Goal: Information Seeking & Learning: Find specific page/section

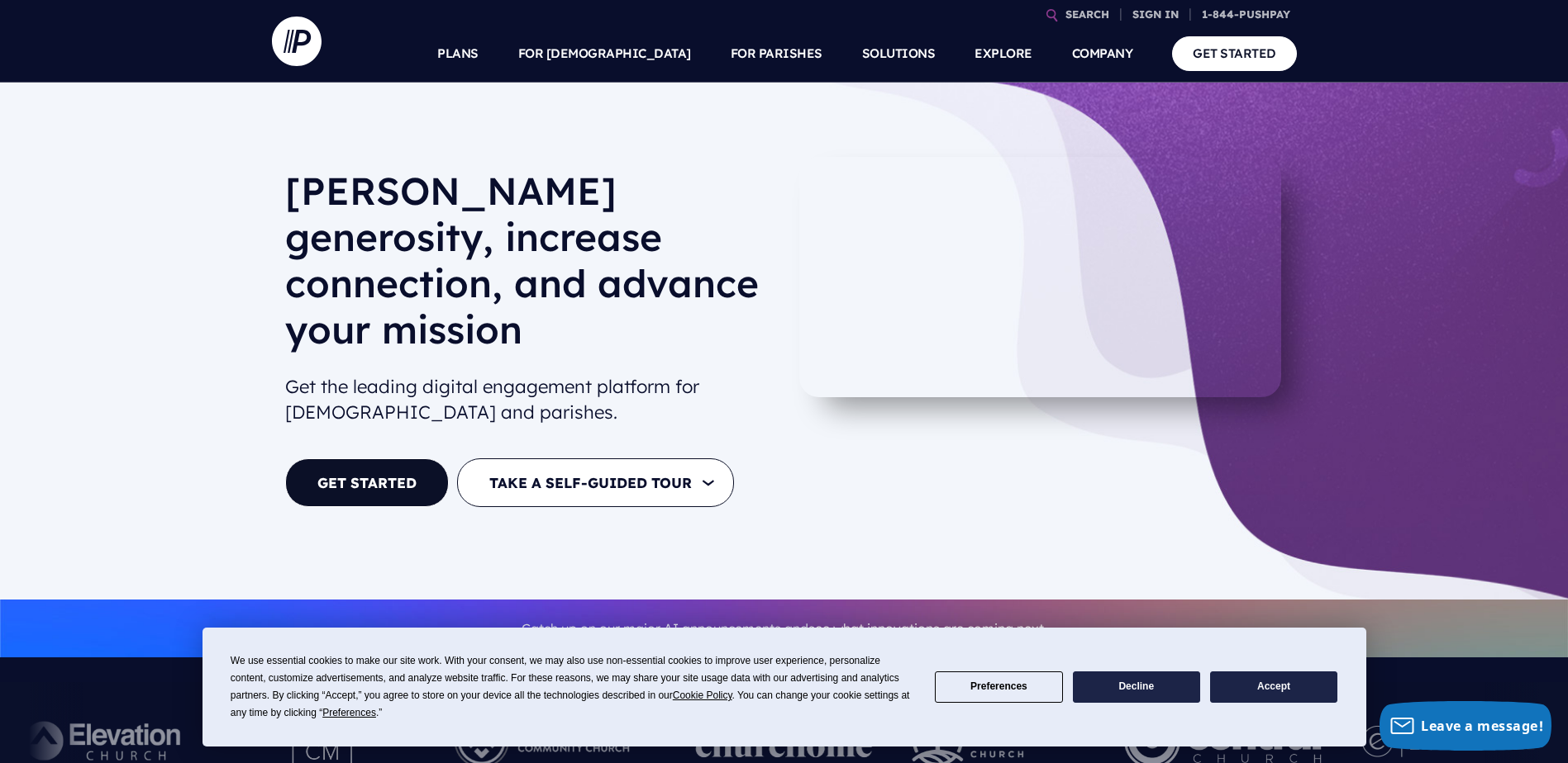
drag, startPoint x: 264, startPoint y: 607, endPoint x: 260, endPoint y: 589, distance: 18.4
click at [262, 600] on div "Catch up on our major AI announcements and see what innovations are coming next." at bounding box center [784, 629] width 1568 height 59
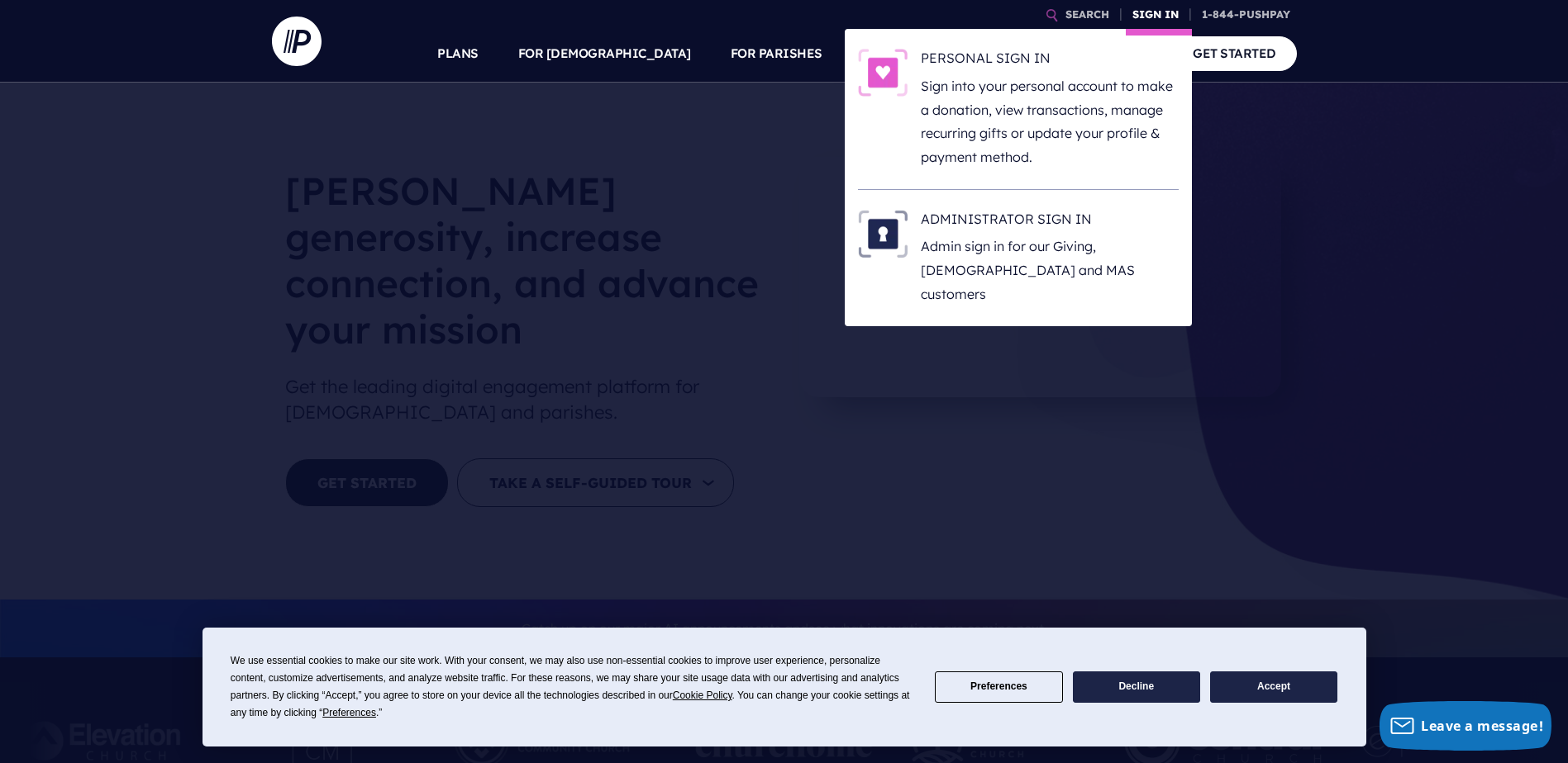
click at [1166, 13] on link "SIGN IN" at bounding box center [1156, 14] width 60 height 29
click at [1148, 13] on link "SIGN IN" at bounding box center [1156, 14] width 60 height 29
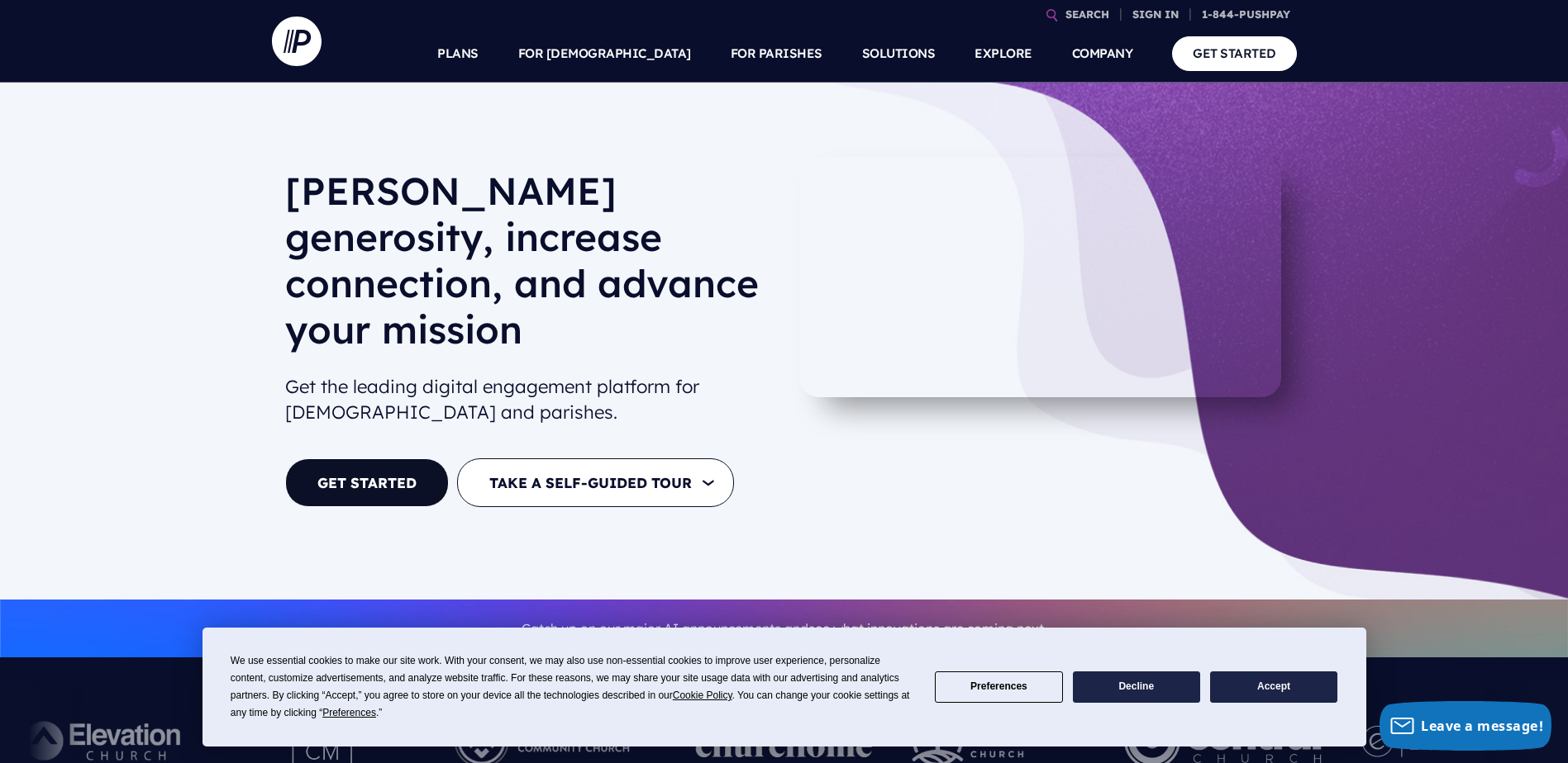
click at [182, 265] on div "Foster generosity, increase connection, and advance your mission Get the leadin…" at bounding box center [784, 341] width 1568 height 517
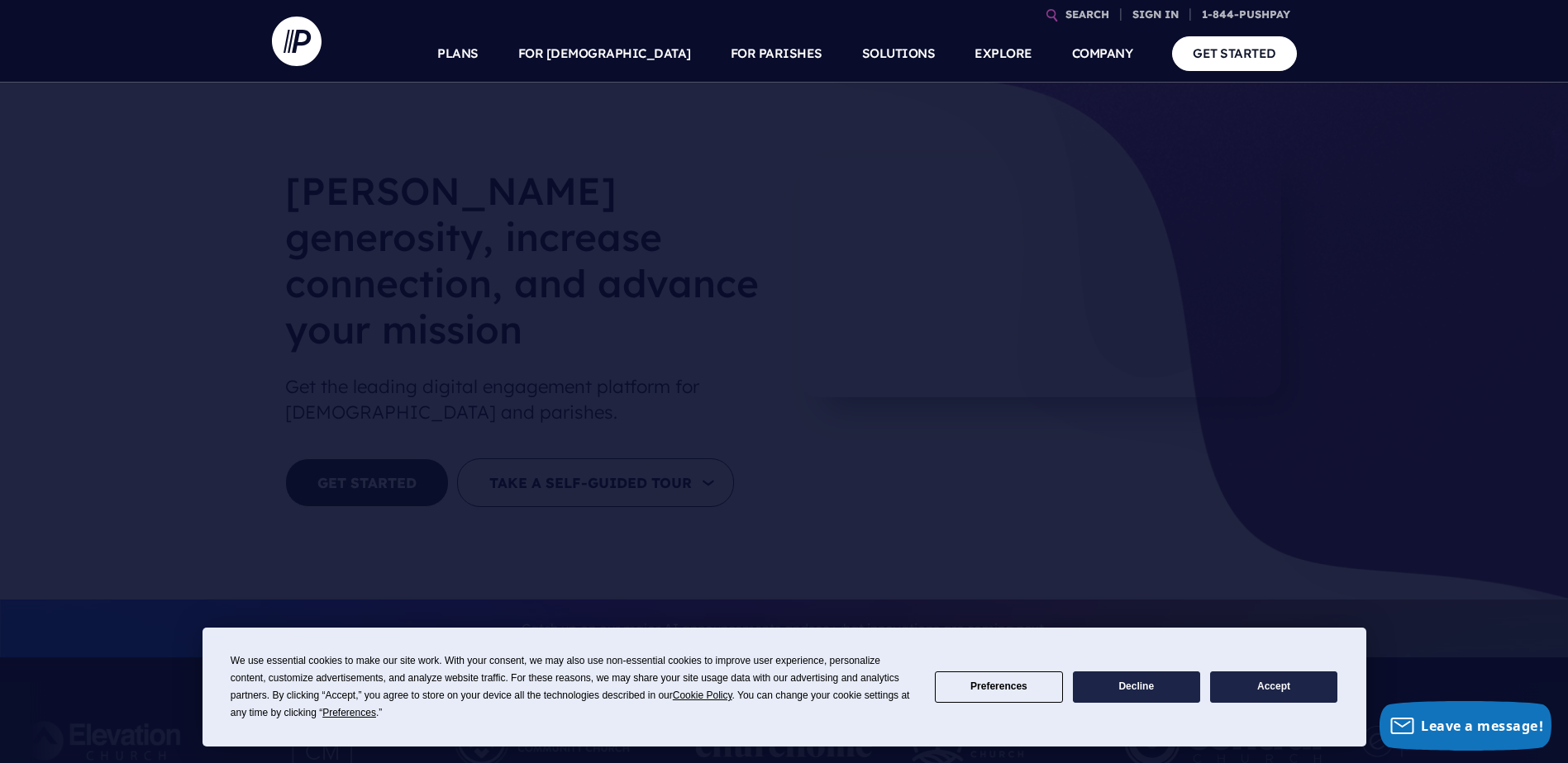
click at [30, 18] on nav "SEARCH SIGN IN" at bounding box center [784, 41] width 1568 height 82
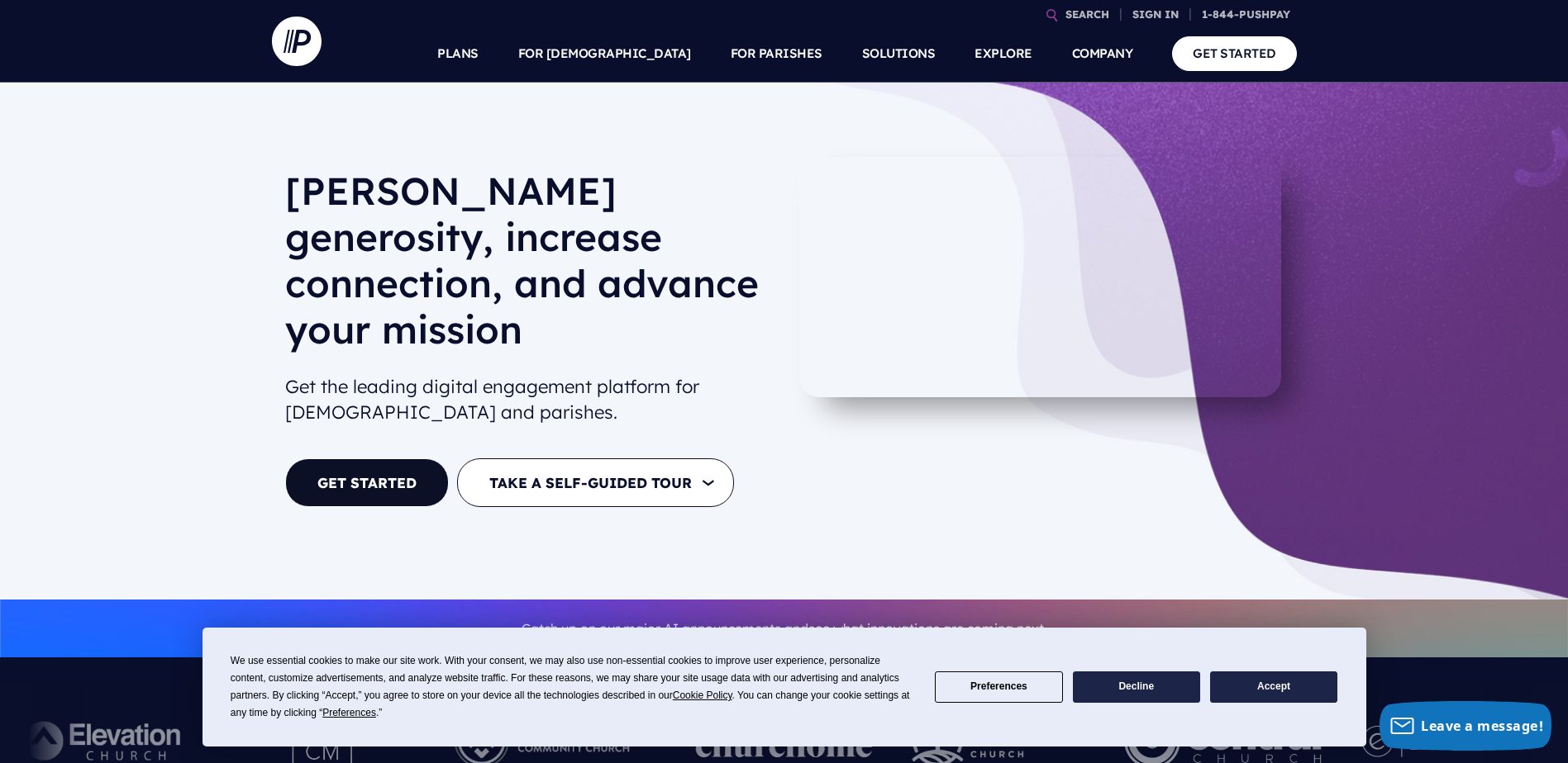
click at [1277, 691] on button "Accept" at bounding box center [1273, 688] width 127 height 33
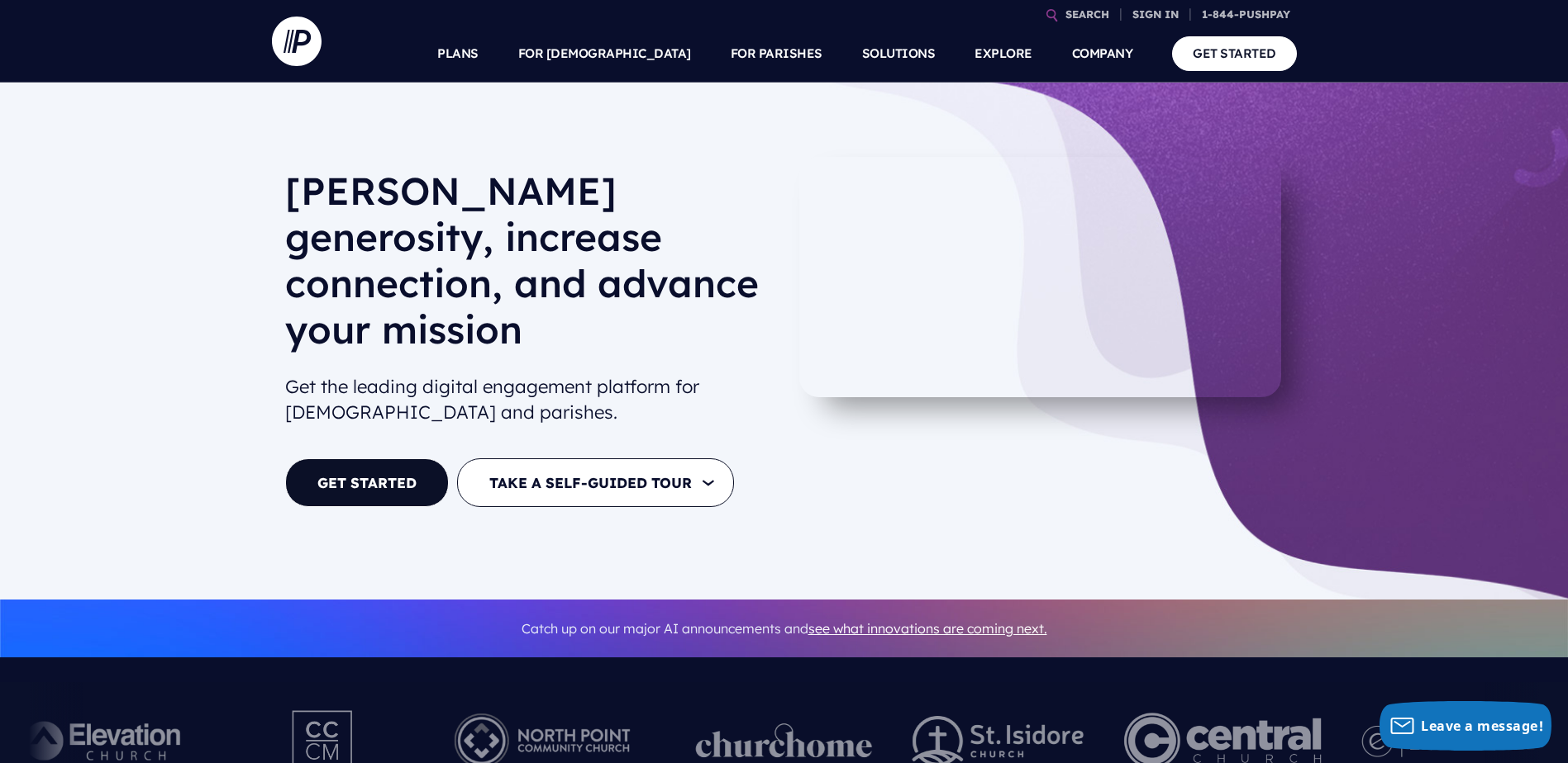
click at [138, 332] on div "Foster generosity, increase connection, and advance your mission Get the leadin…" at bounding box center [784, 341] width 1568 height 517
click at [1475, 87] on section at bounding box center [784, 382] width 1568 height 763
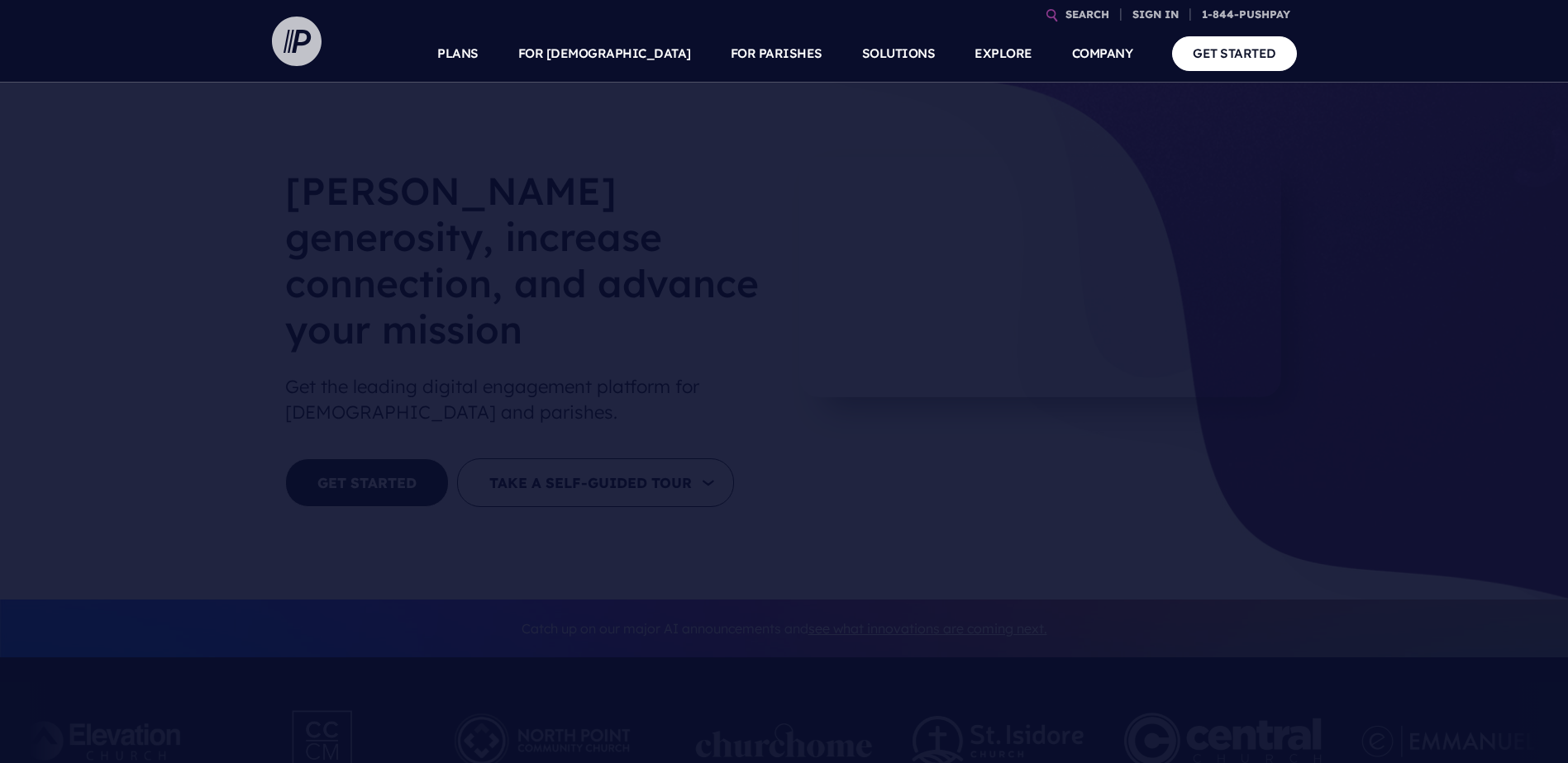
click at [305, 36] on img at bounding box center [296, 41] width 50 height 50
click at [294, 34] on img at bounding box center [296, 41] width 50 height 50
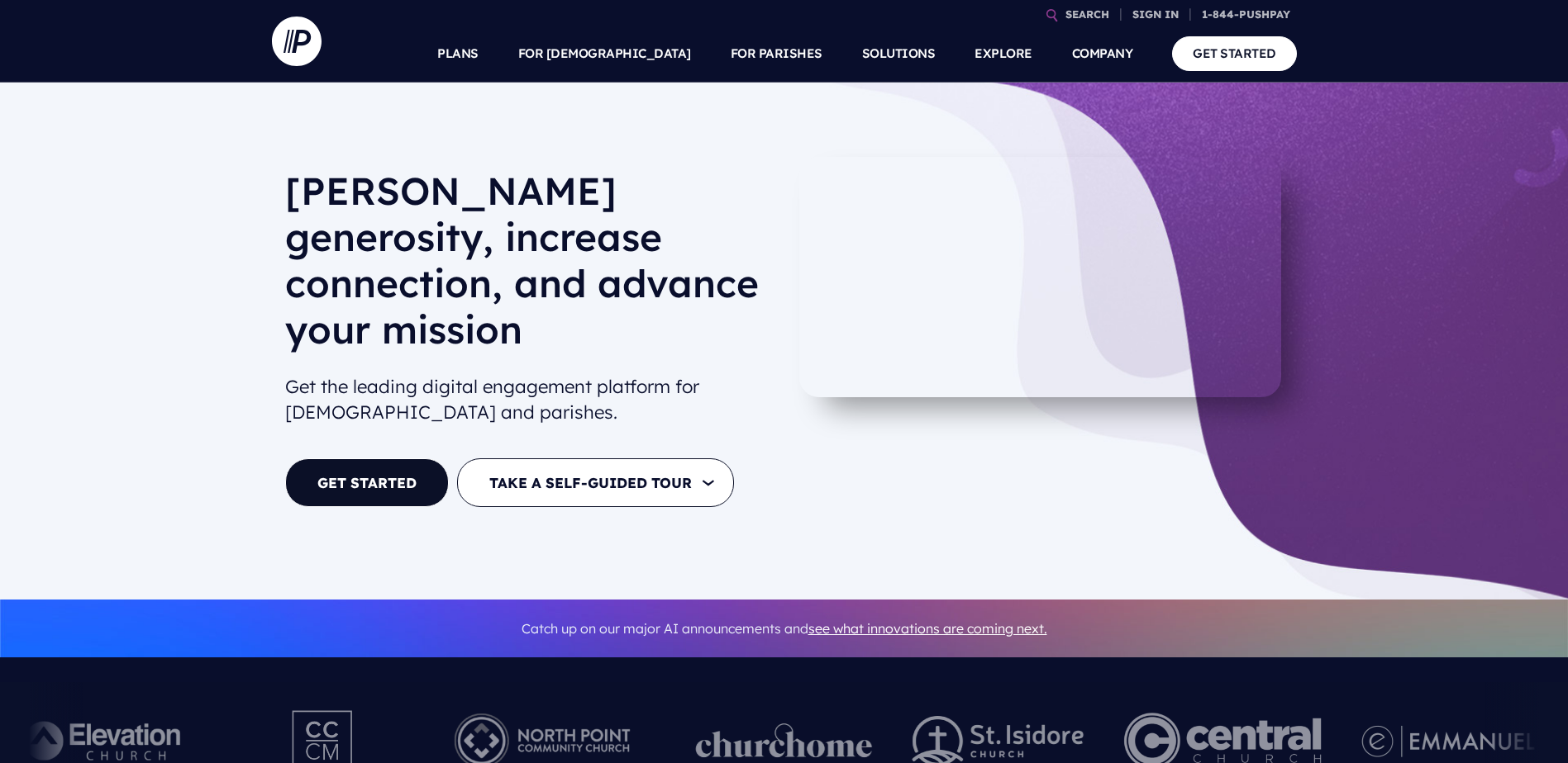
click at [294, 34] on img at bounding box center [296, 41] width 50 height 50
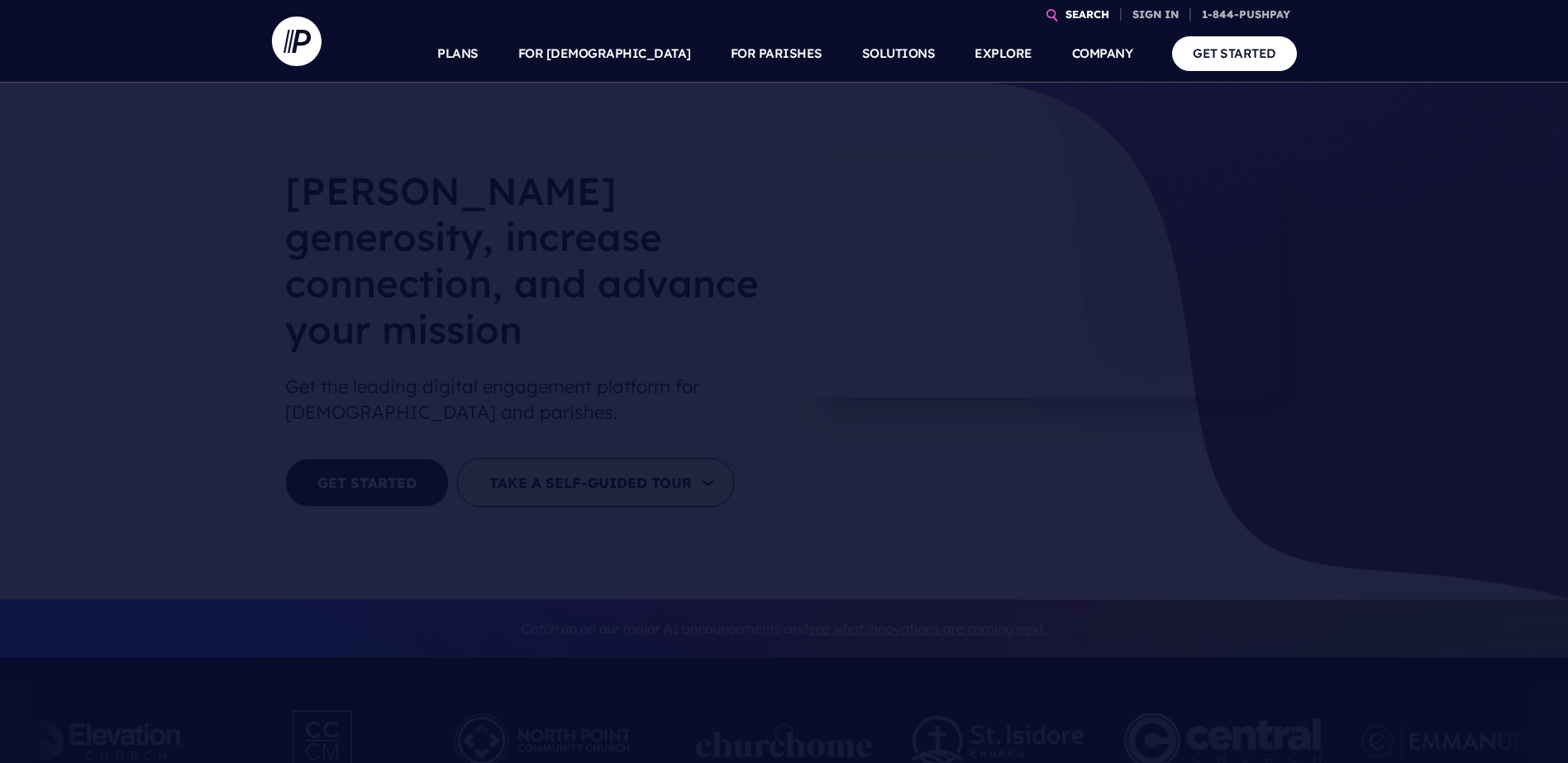
click at [1068, 14] on link "SEARCH" at bounding box center [1087, 14] width 57 height 29
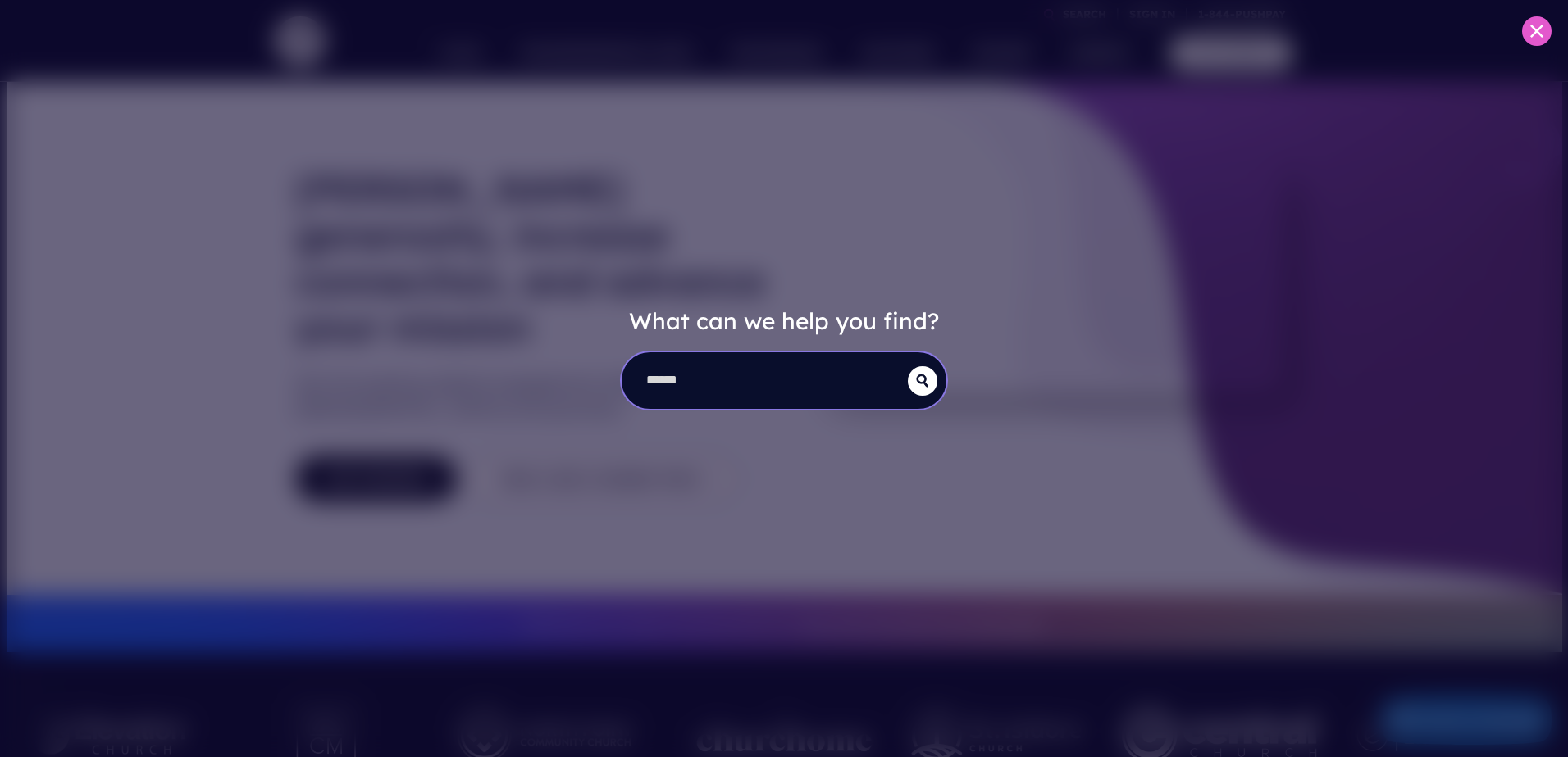
click at [749, 392] on input "search" at bounding box center [765, 380] width 286 height 57
type input "***"
click at [908, 367] on button "submit" at bounding box center [922, 381] width 30 height 30
